Goal: Find specific page/section: Find specific page/section

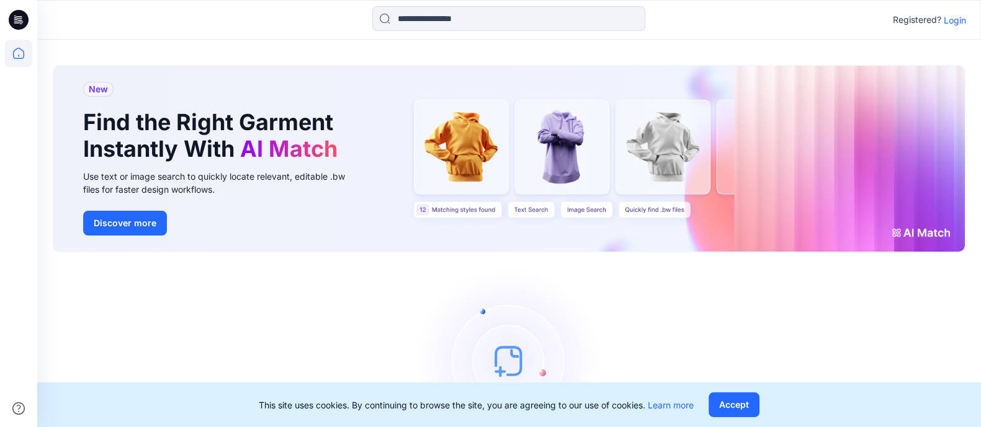
click at [957, 19] on p "Login" at bounding box center [955, 20] width 22 height 13
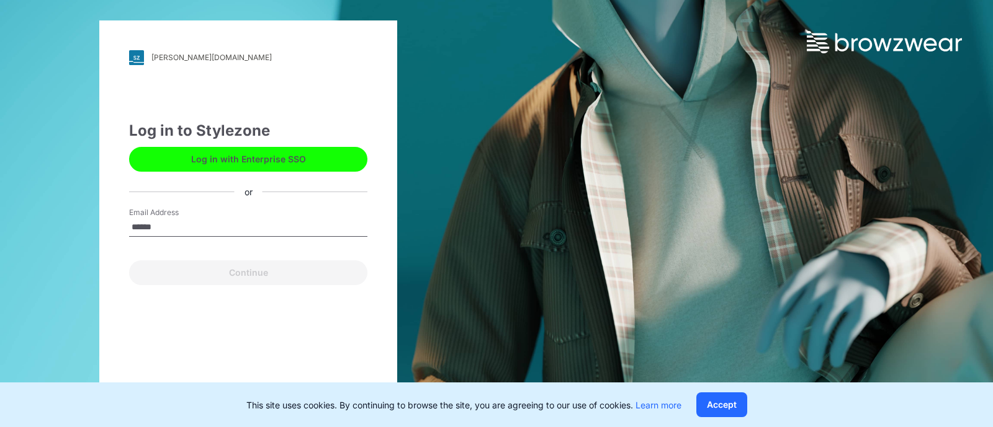
type input "**********"
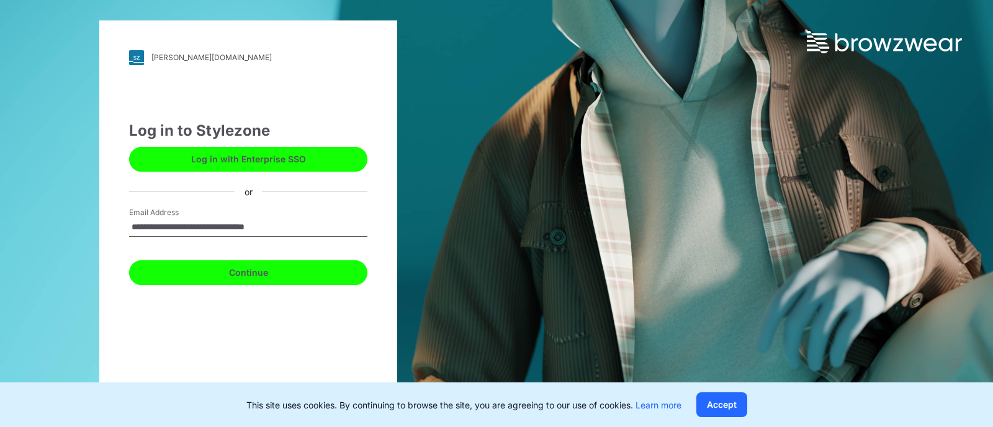
click at [247, 271] on button "Continue" at bounding box center [248, 273] width 238 height 25
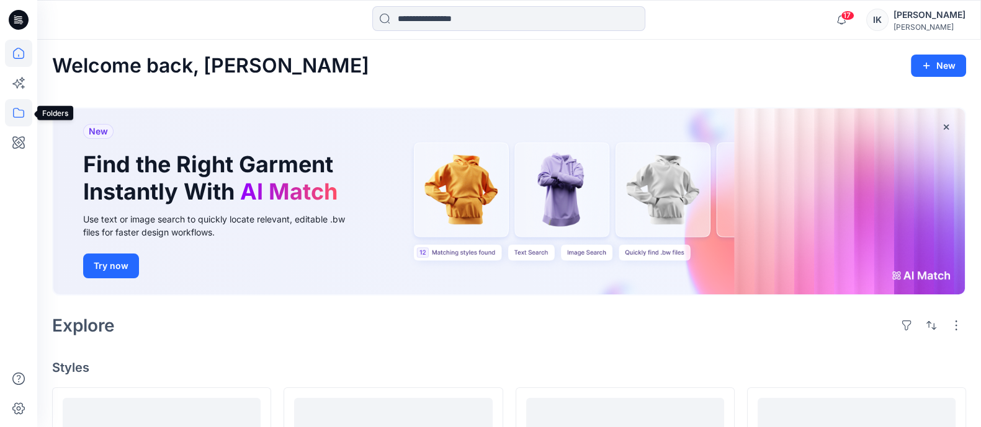
click at [16, 115] on icon at bounding box center [18, 112] width 27 height 27
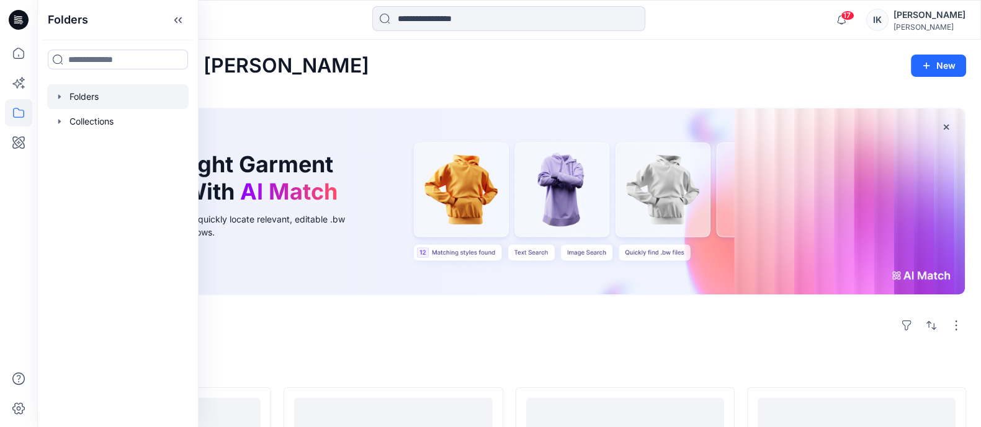
click at [87, 101] on div at bounding box center [117, 96] width 141 height 25
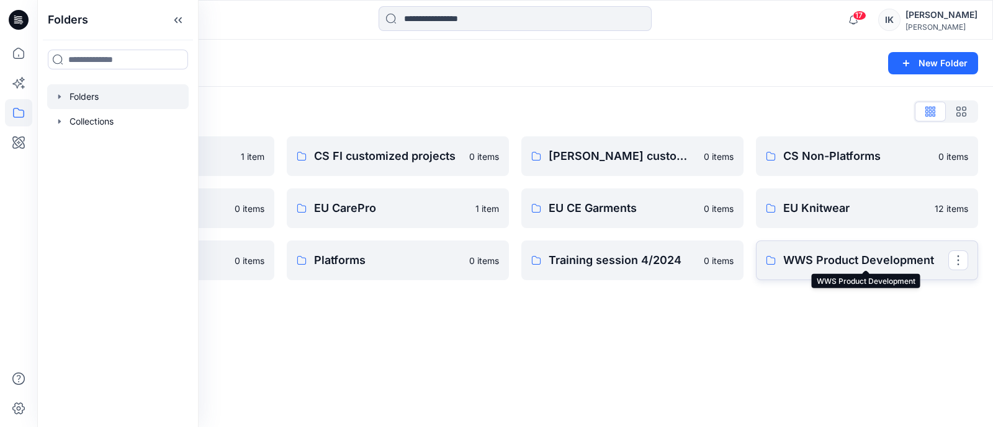
click at [836, 258] on p "WWS Product Development" at bounding box center [865, 260] width 165 height 17
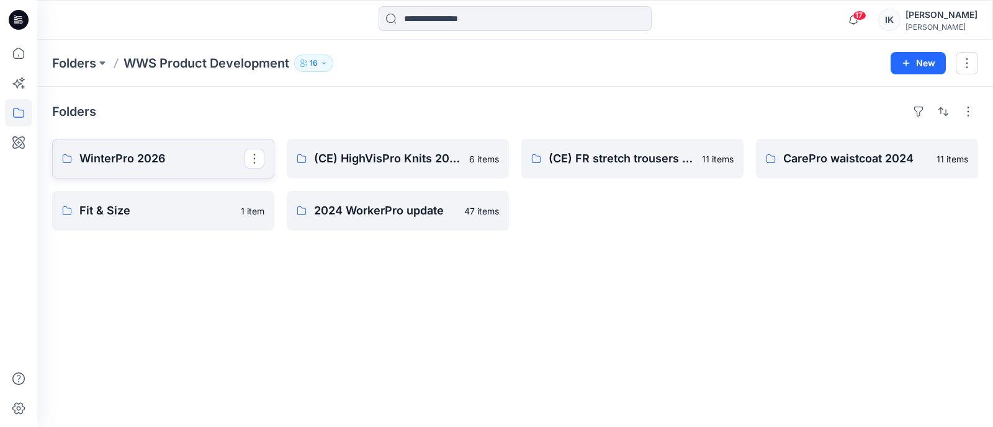
click at [118, 166] on p "WinterPro 2026" at bounding box center [161, 158] width 165 height 17
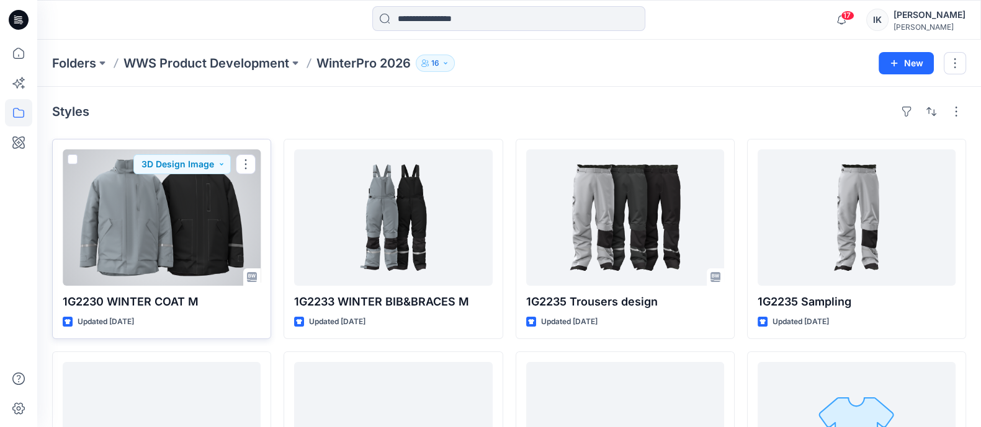
click at [189, 206] on div at bounding box center [162, 218] width 198 height 137
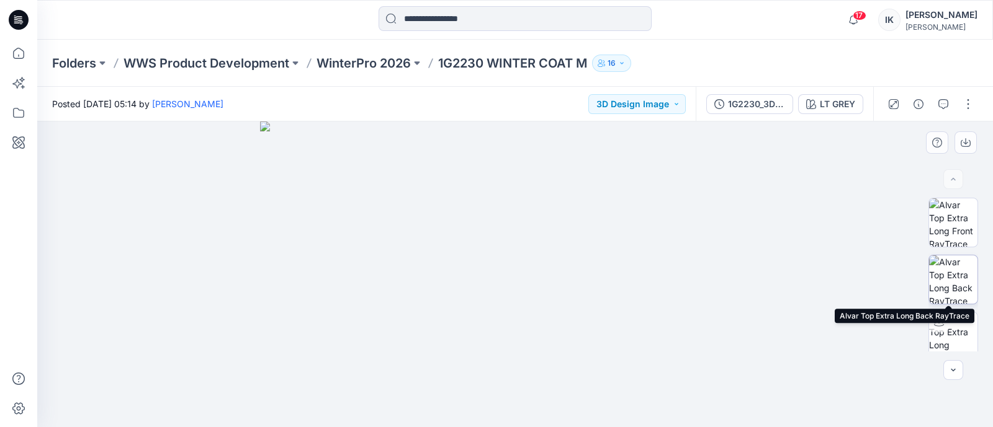
click at [952, 279] on img at bounding box center [953, 280] width 48 height 48
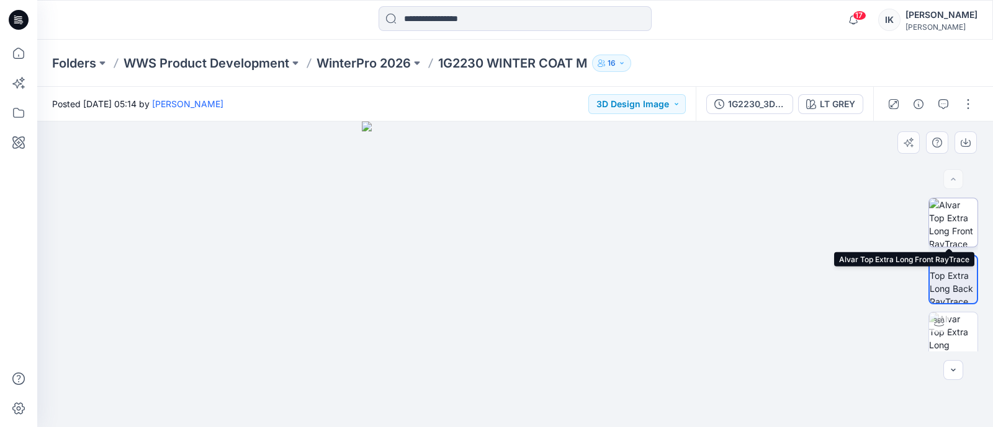
click at [953, 218] on img at bounding box center [953, 223] width 48 height 48
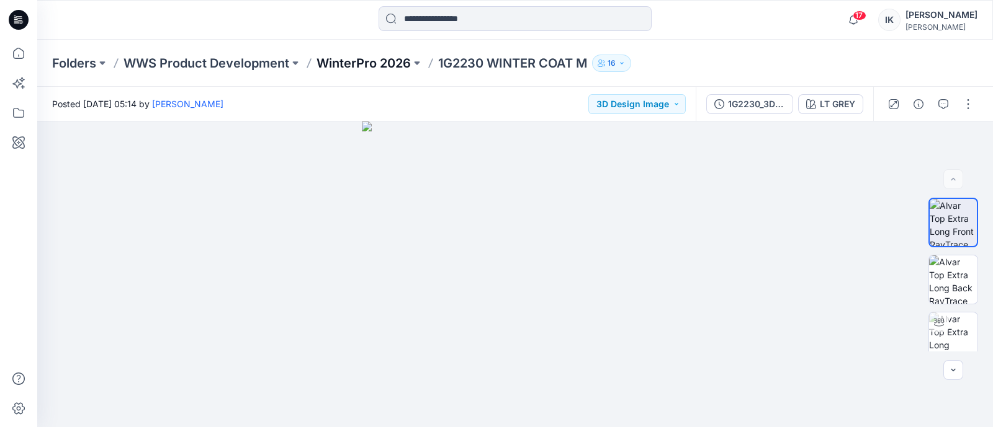
click at [369, 59] on p "WinterPro 2026" at bounding box center [363, 63] width 94 height 17
